Goal: Information Seeking & Learning: Learn about a topic

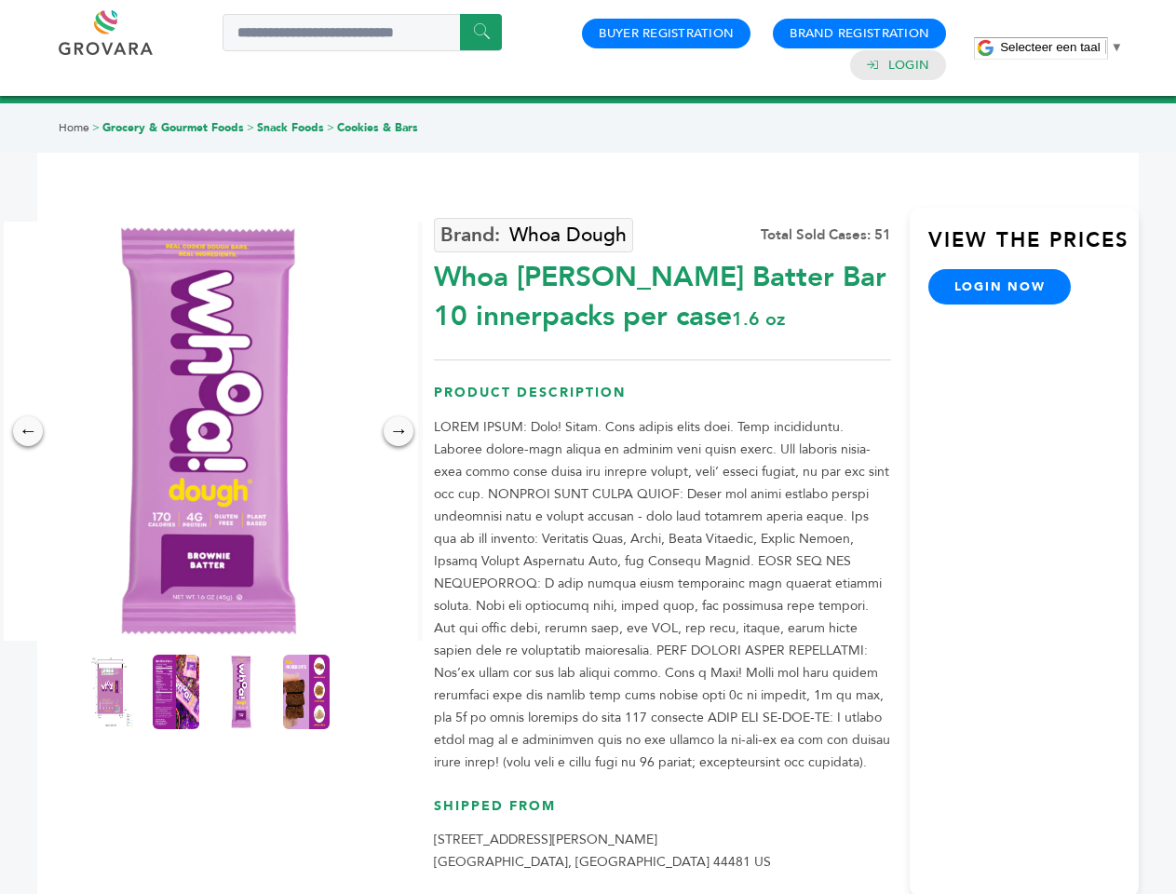
click at [1062, 47] on span "Selecteer een taal" at bounding box center [1050, 47] width 100 height 14
click at [209, 431] on img at bounding box center [208, 431] width 419 height 419
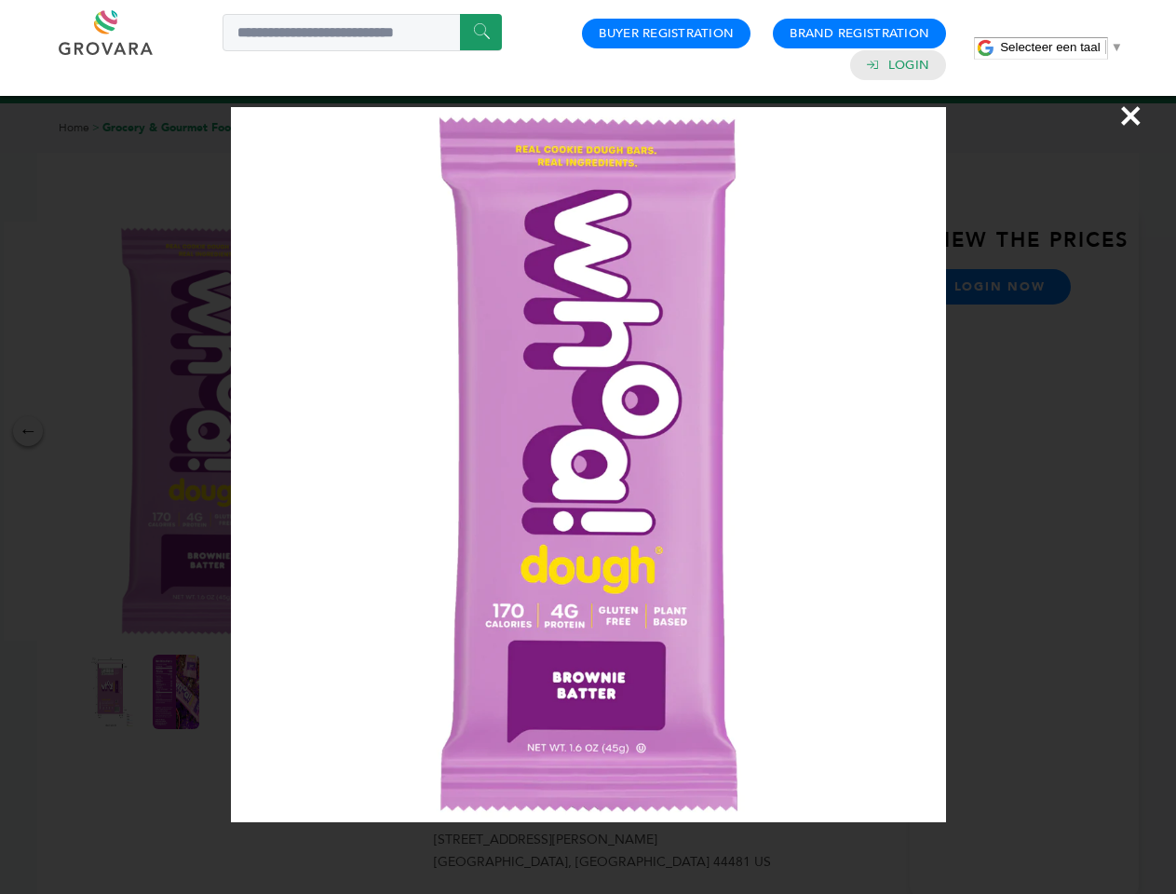
click at [28, 431] on div "×" at bounding box center [588, 447] width 1176 height 894
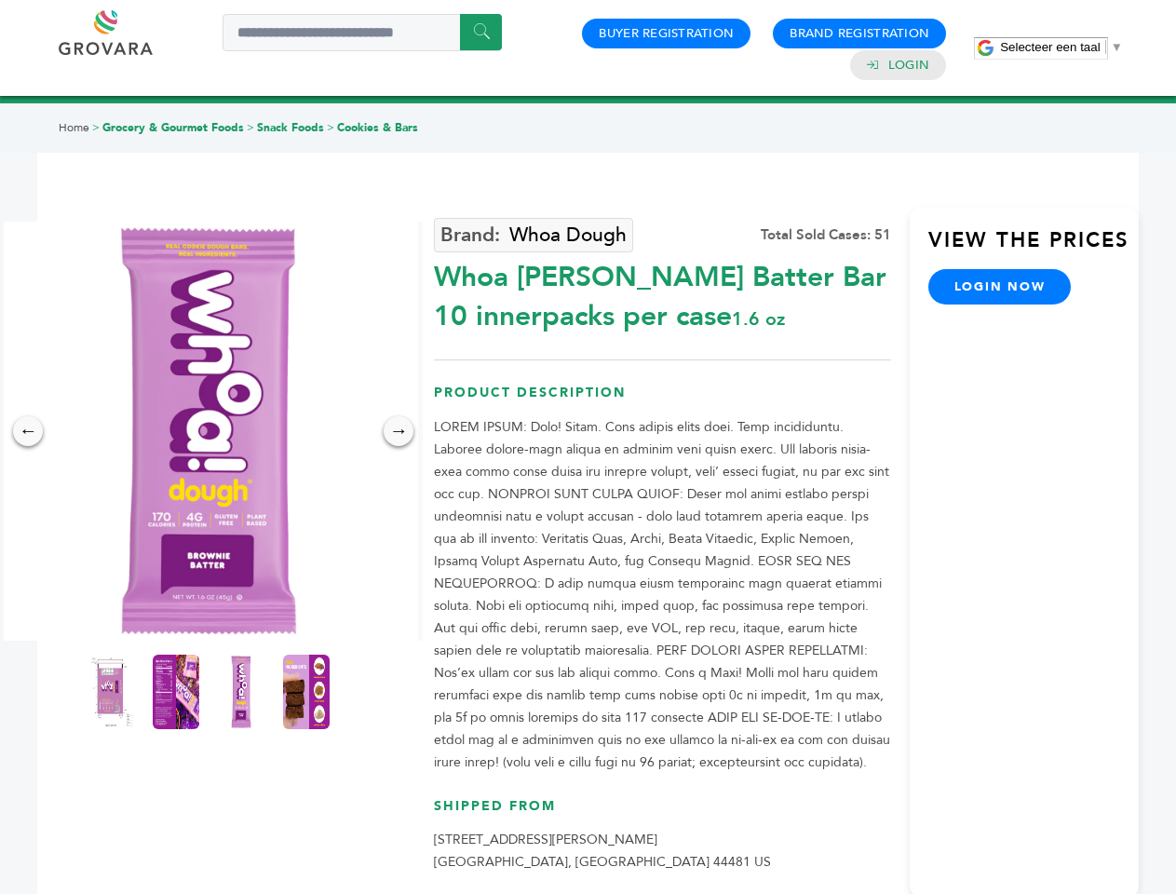
click at [399, 431] on div "→" at bounding box center [399, 431] width 30 height 30
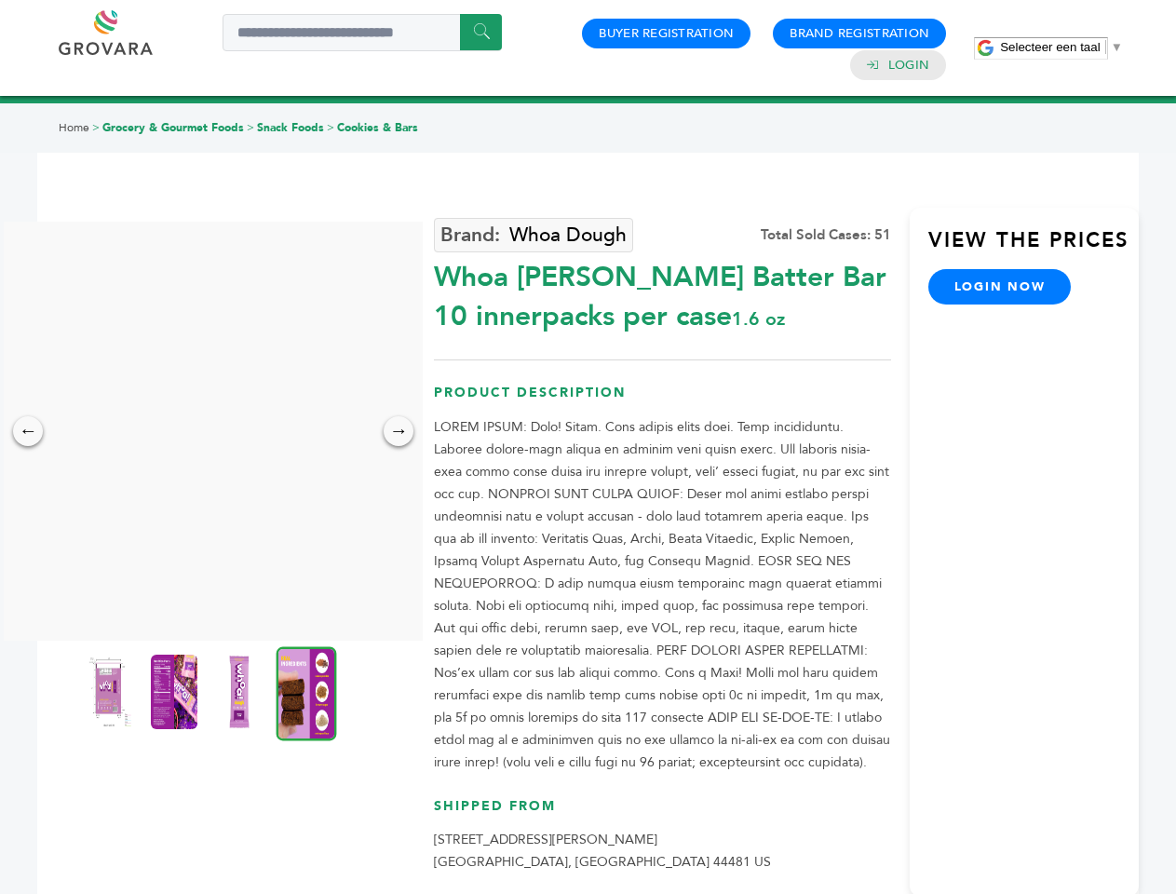
click at [111, 692] on img at bounding box center [109, 692] width 47 height 74
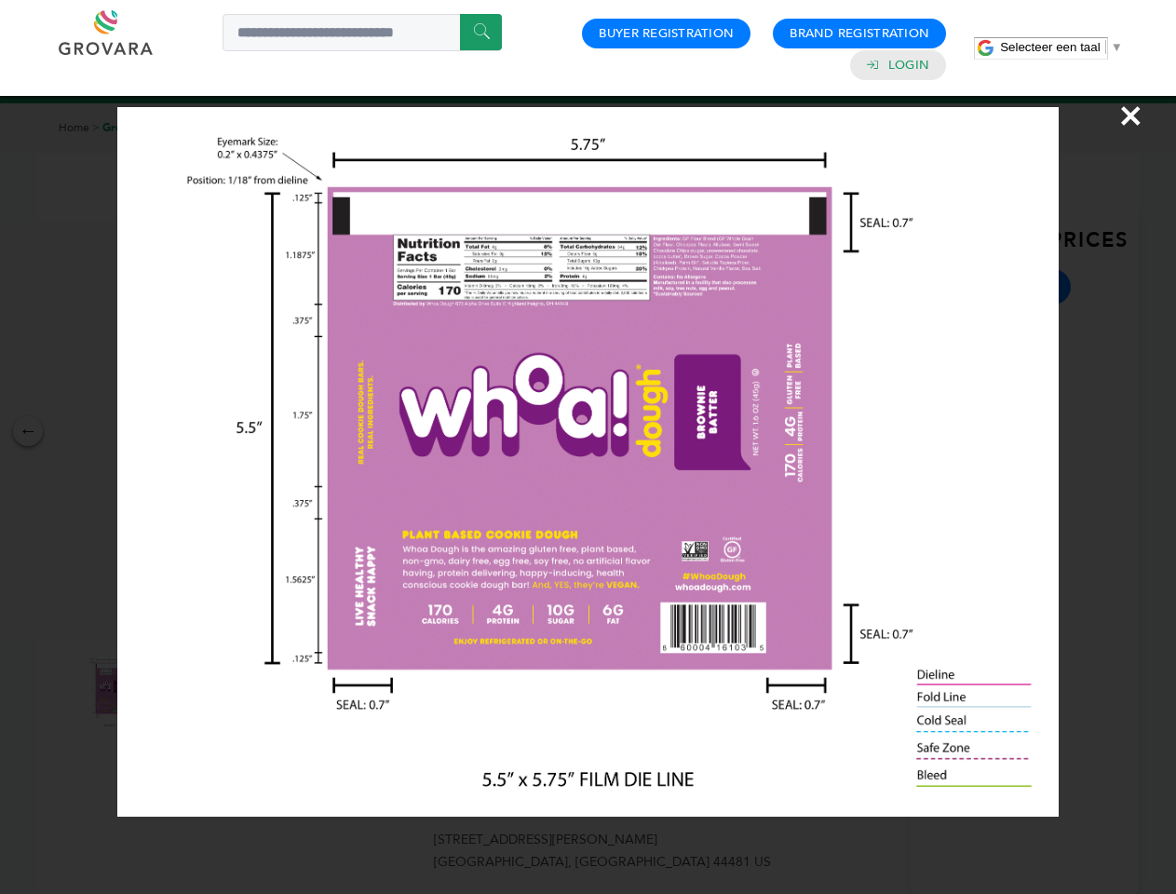
click at [176, 692] on div "×" at bounding box center [588, 447] width 1176 height 894
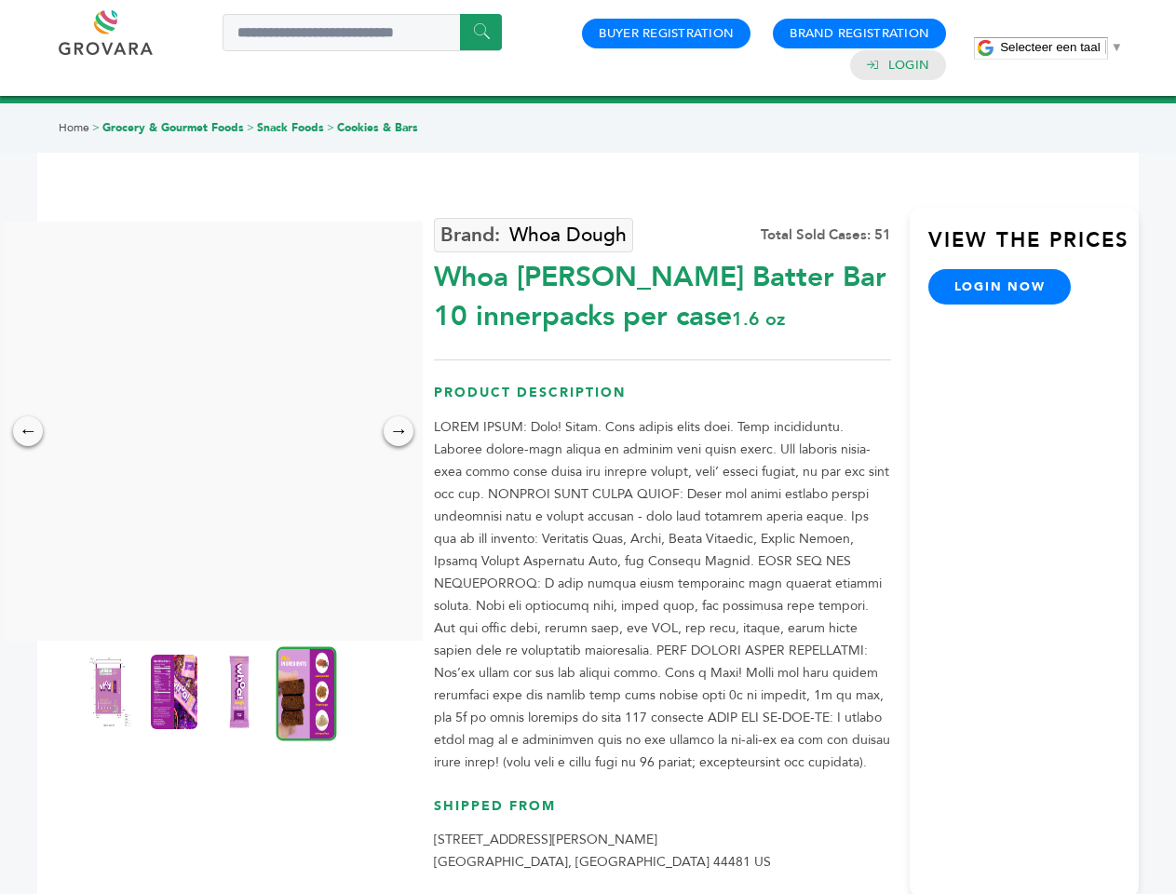
click at [241, 692] on img at bounding box center [239, 692] width 47 height 74
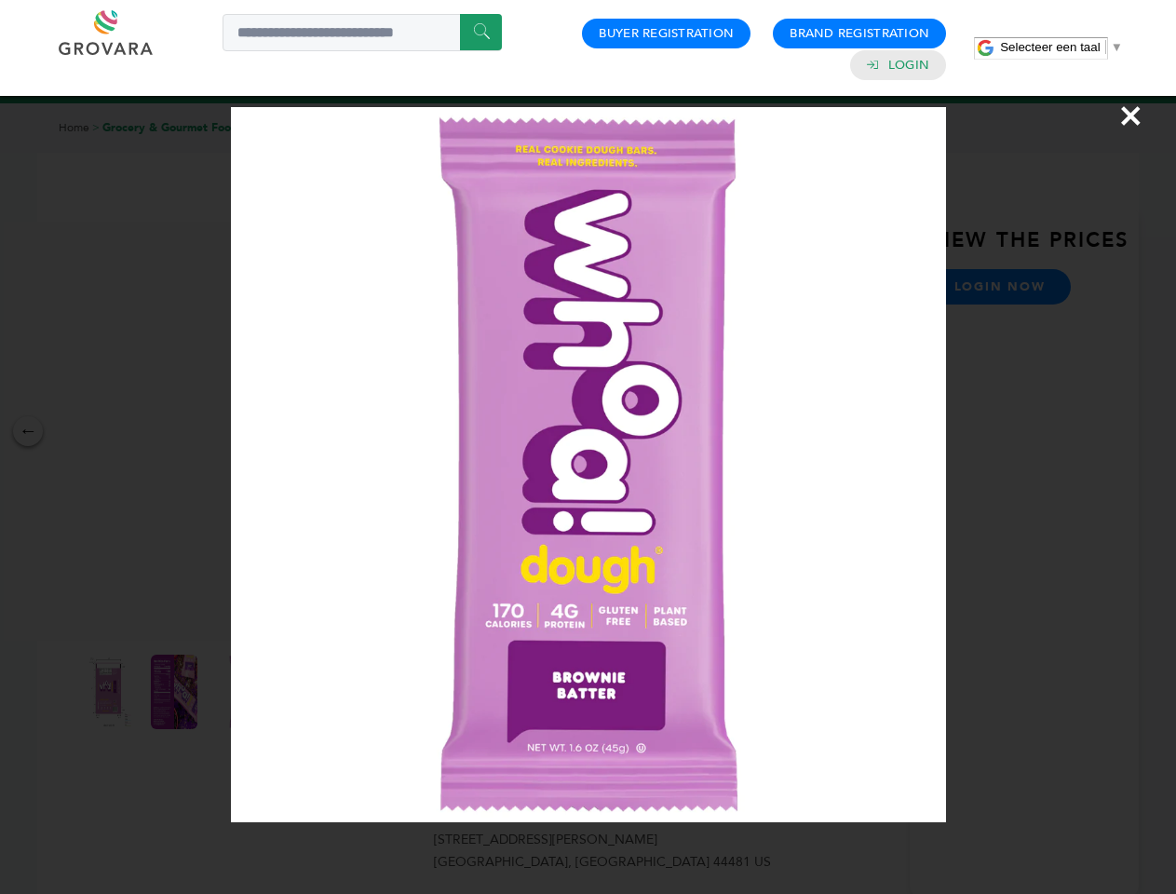
click at [306, 692] on div "×" at bounding box center [588, 447] width 1176 height 894
